Goal: Navigation & Orientation: Find specific page/section

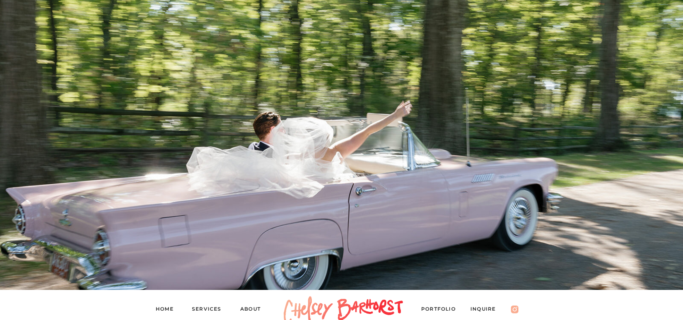
scroll to position [130, 0]
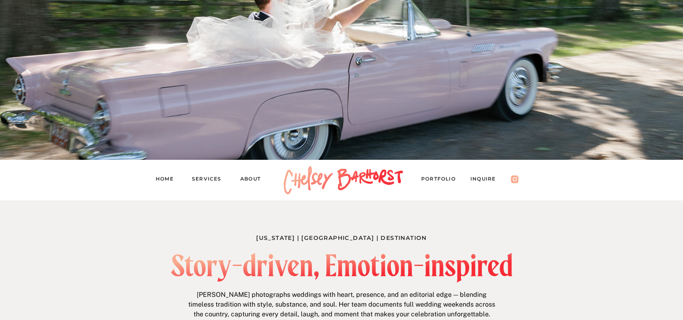
click at [478, 175] on nav "Inquire" at bounding box center [487, 180] width 33 height 11
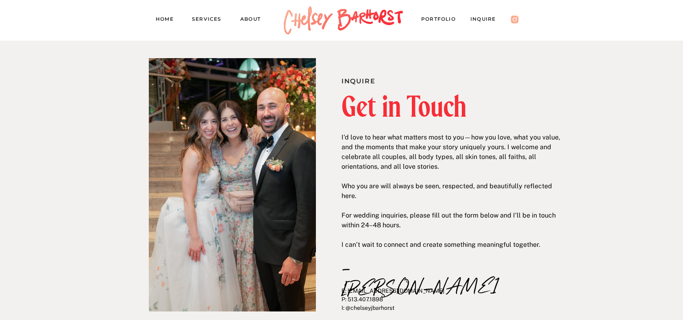
click at [212, 18] on nav "Services" at bounding box center [210, 20] width 37 height 11
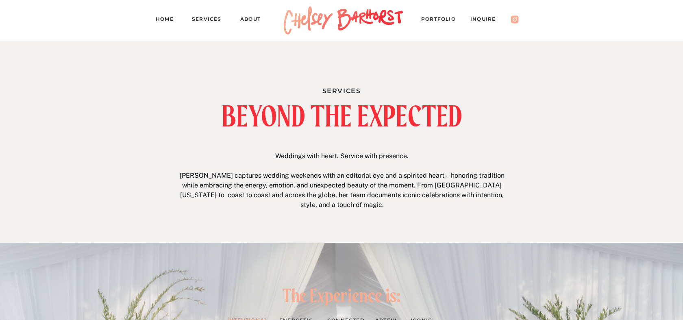
click at [429, 13] on div at bounding box center [341, 20] width 683 height 41
click at [431, 21] on nav "PORTFOLIO" at bounding box center [442, 20] width 42 height 11
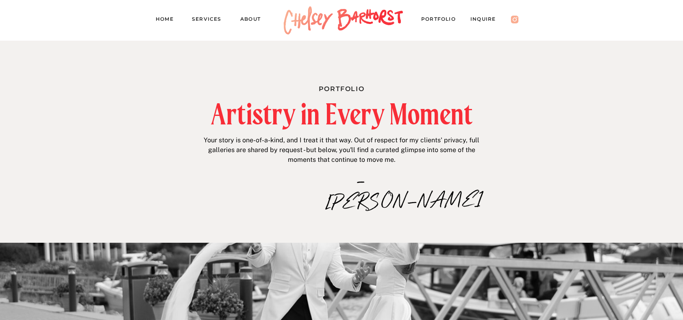
click at [481, 22] on nav "Inquire" at bounding box center [487, 20] width 33 height 11
